Goal: Navigation & Orientation: Find specific page/section

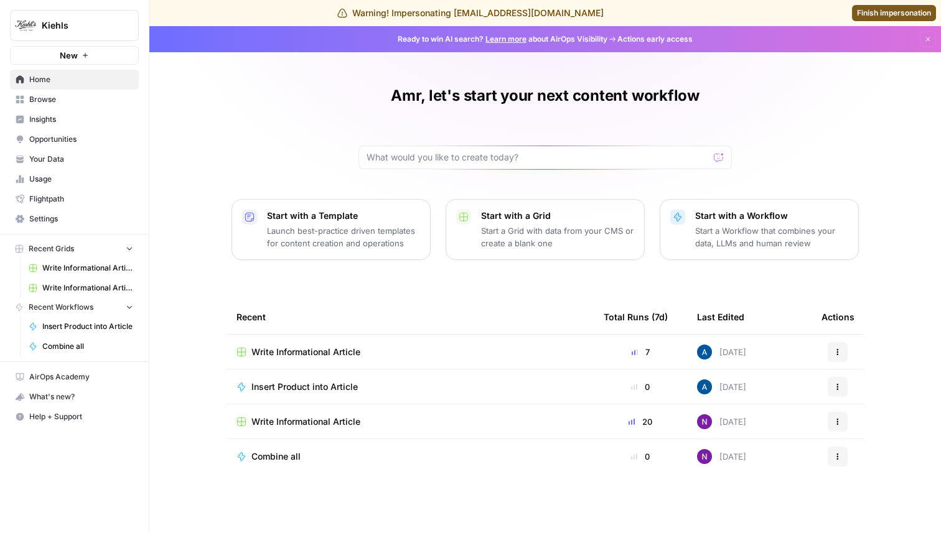
click at [57, 211] on link "Settings" at bounding box center [74, 219] width 129 height 20
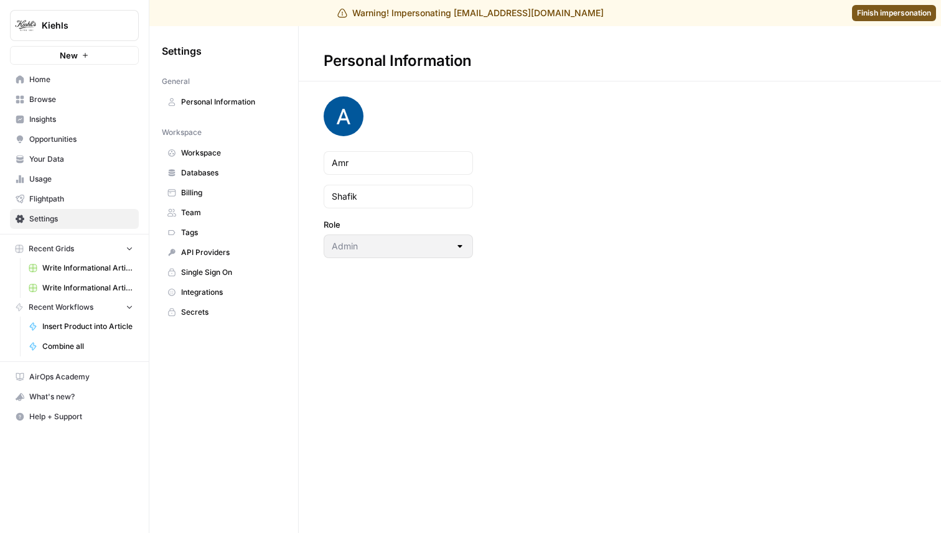
click at [207, 208] on span "Team" at bounding box center [230, 212] width 99 height 11
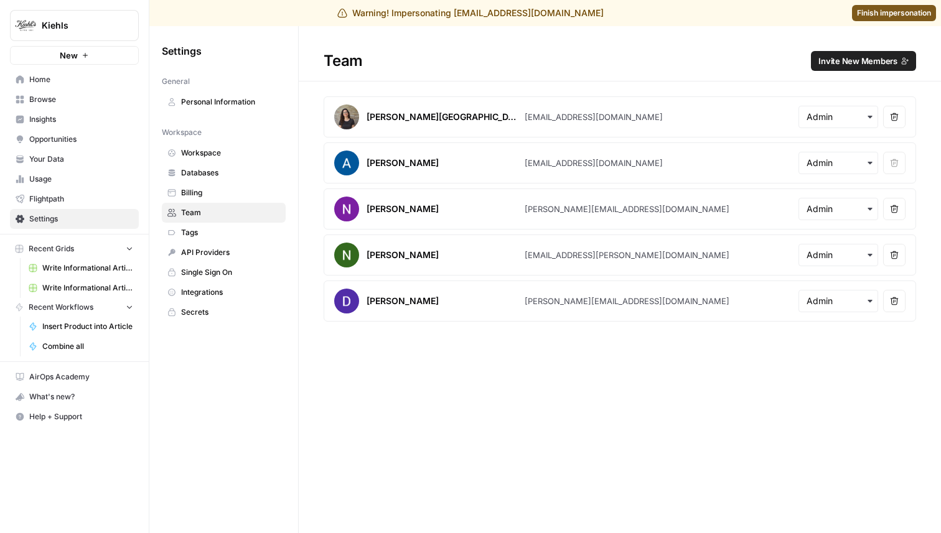
click at [73, 84] on span "Home" at bounding box center [81, 79] width 104 height 11
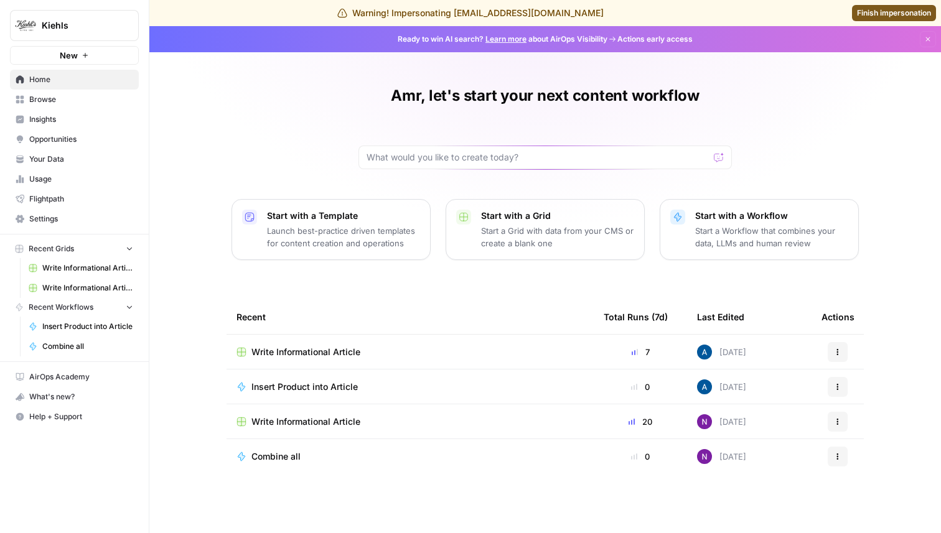
click at [67, 111] on link "Insights" at bounding box center [74, 120] width 129 height 20
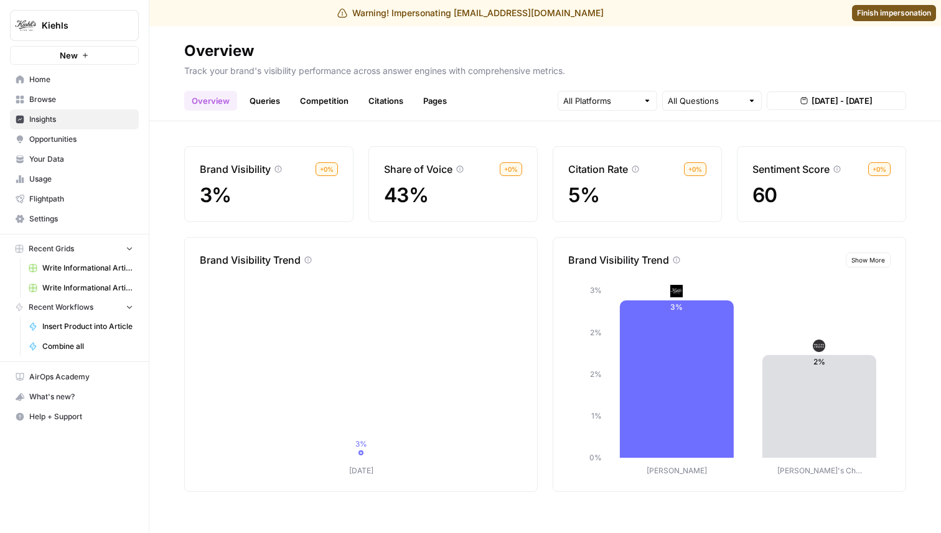
click at [276, 97] on link "Queries" at bounding box center [264, 101] width 45 height 20
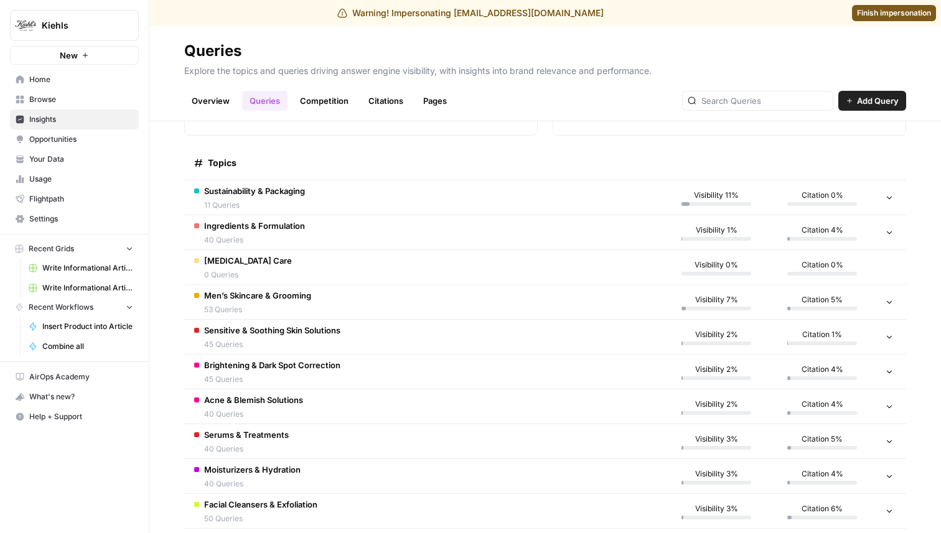
scroll to position [176, 0]
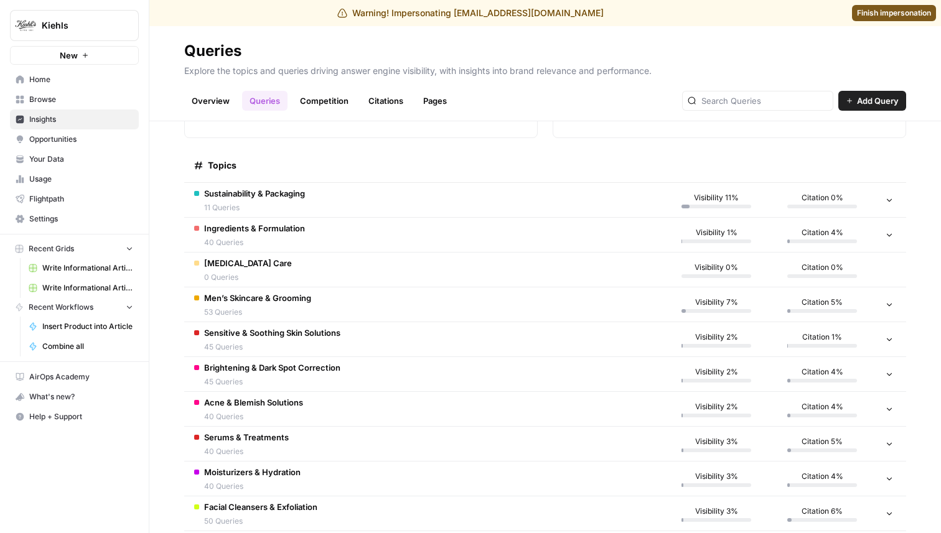
click at [268, 265] on span "[MEDICAL_DATA] Care" at bounding box center [248, 263] width 88 height 12
click at [505, 264] on td "[MEDICAL_DATA] Care 0 Queries" at bounding box center [423, 270] width 479 height 34
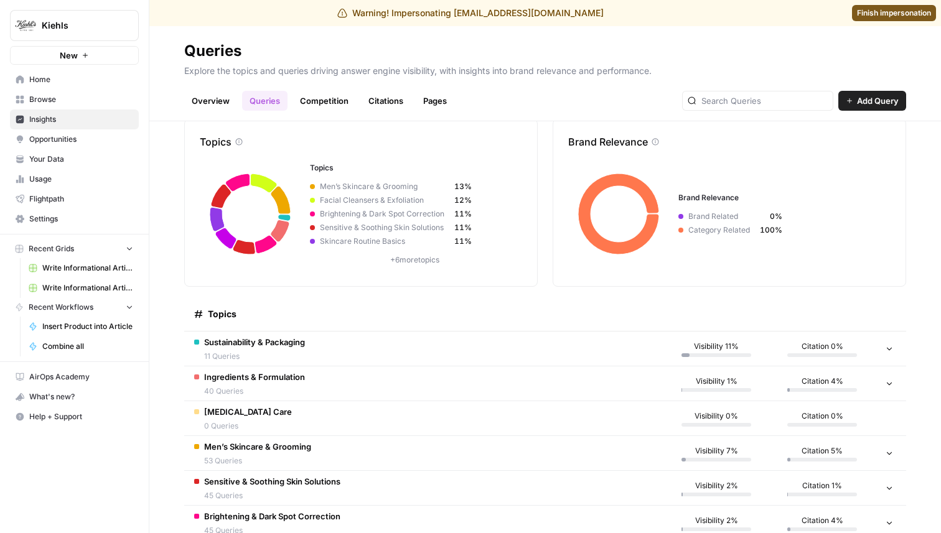
scroll to position [0, 0]
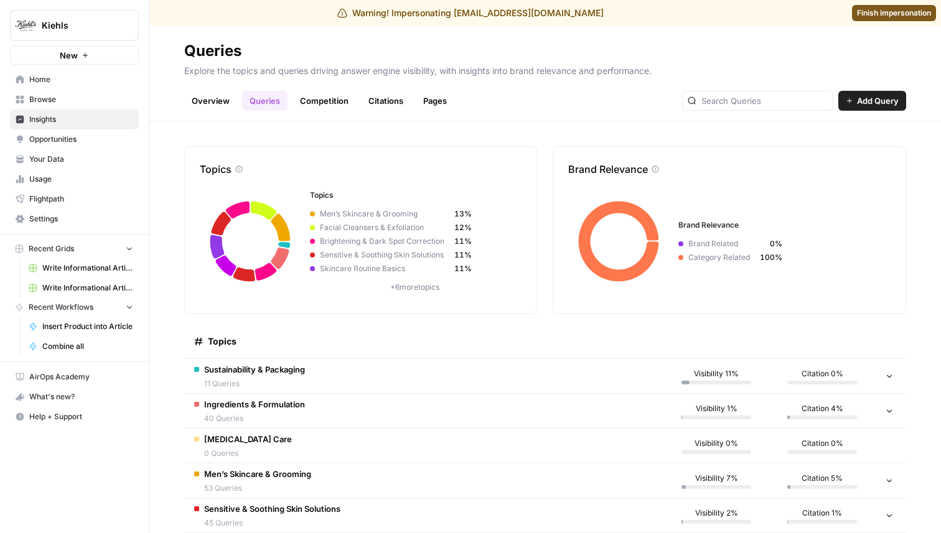
click at [321, 98] on link "Competition" at bounding box center [324, 101] width 63 height 20
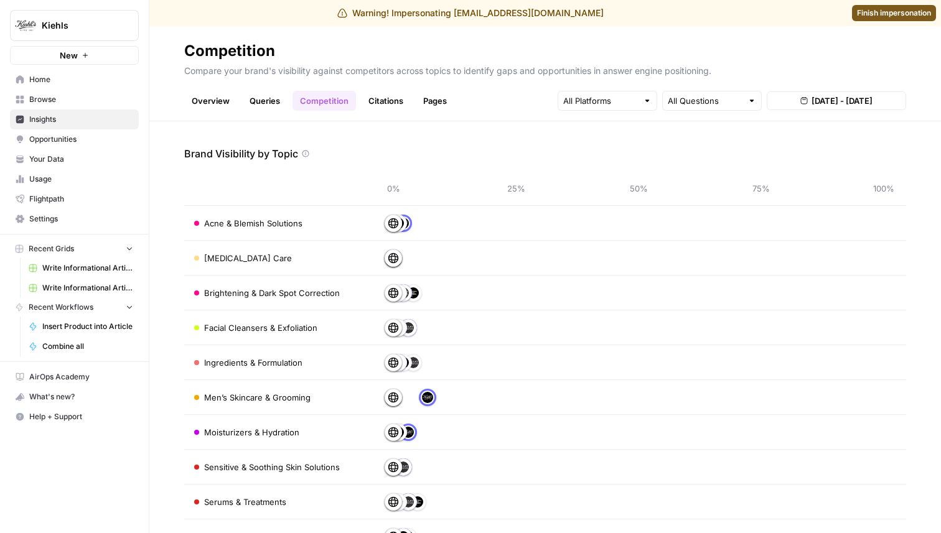
click at [886, 18] on span "Finish impersonation" at bounding box center [894, 12] width 74 height 11
